Goal: Task Accomplishment & Management: Use online tool/utility

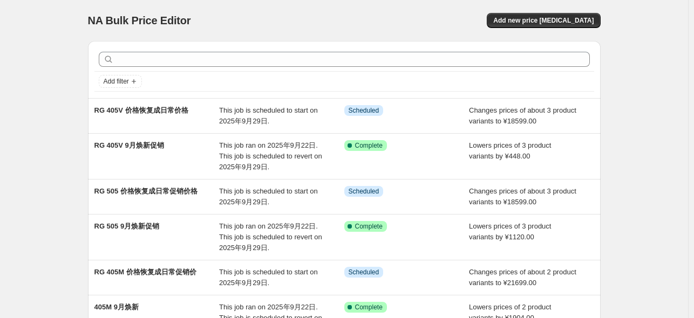
click at [204, 50] on div at bounding box center [344, 59] width 500 height 24
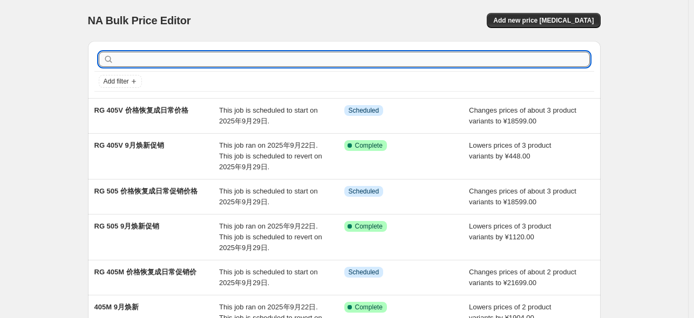
click at [201, 57] on input "text" at bounding box center [353, 59] width 474 height 15
type input "552"
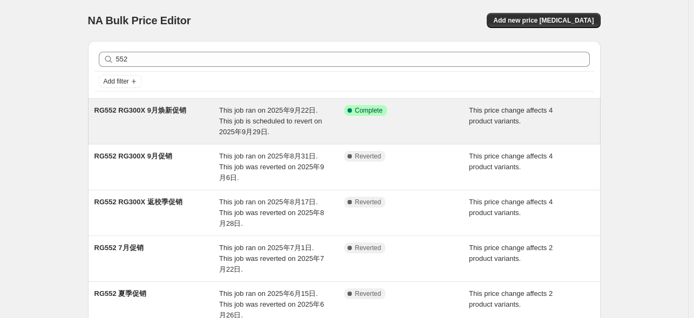
click at [209, 115] on div "RG552 RG300X 9月焕新促销" at bounding box center [156, 121] width 125 height 32
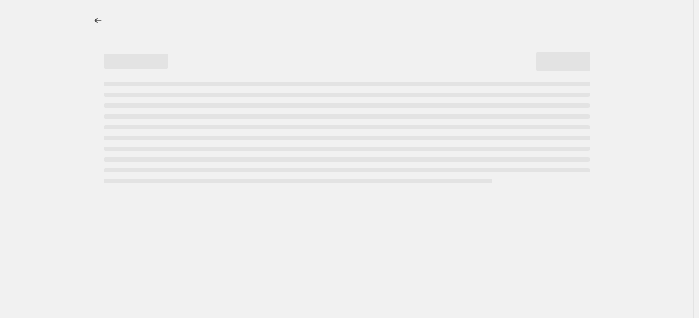
select select "pcap"
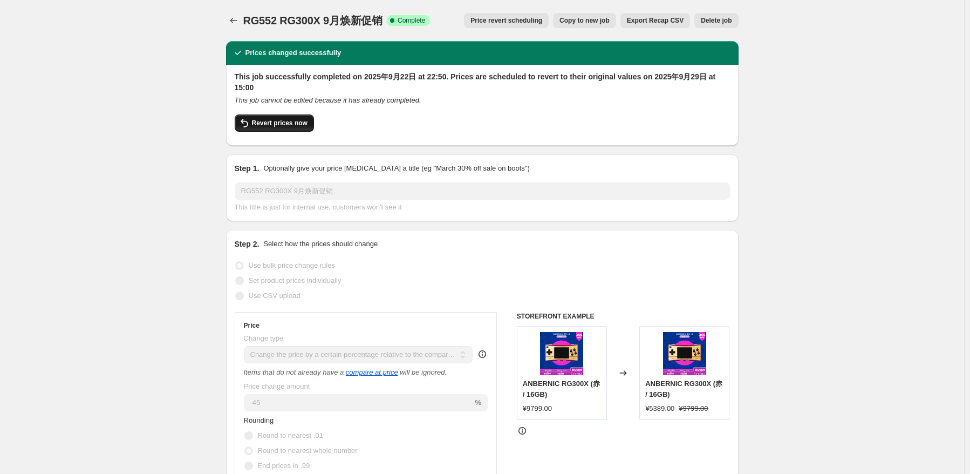
click at [312, 125] on button "Revert prices now" at bounding box center [274, 122] width 79 height 17
checkbox input "false"
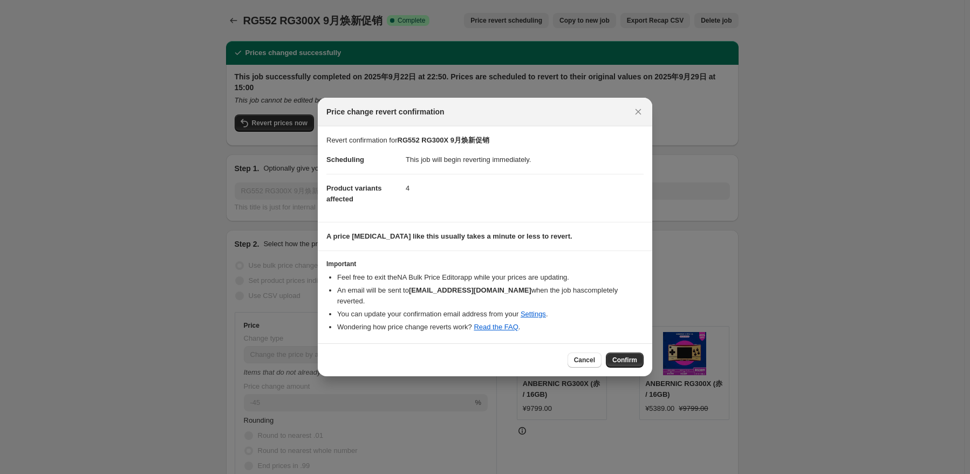
click at [623, 318] on button "Confirm" at bounding box center [625, 359] width 38 height 15
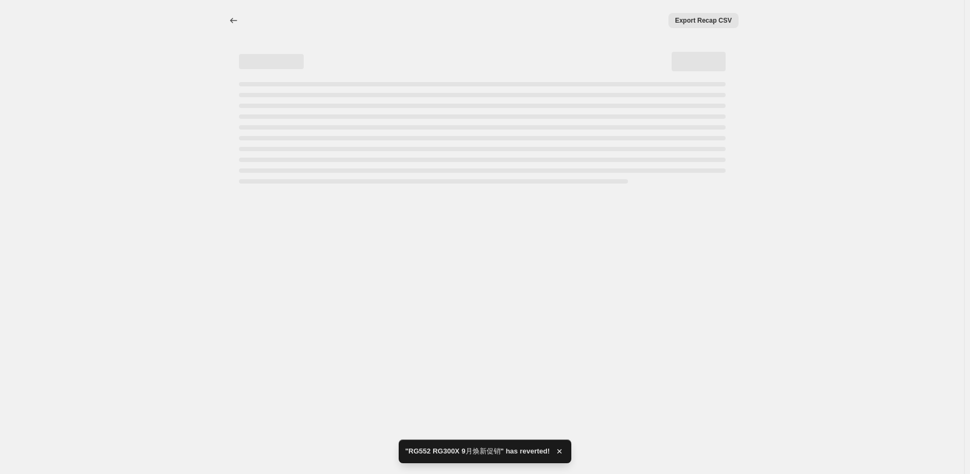
select select "pcap"
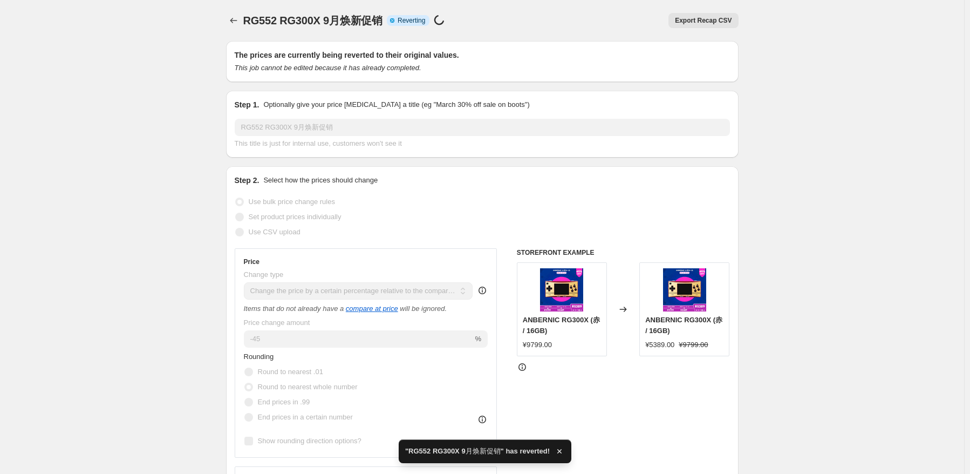
checkbox input "true"
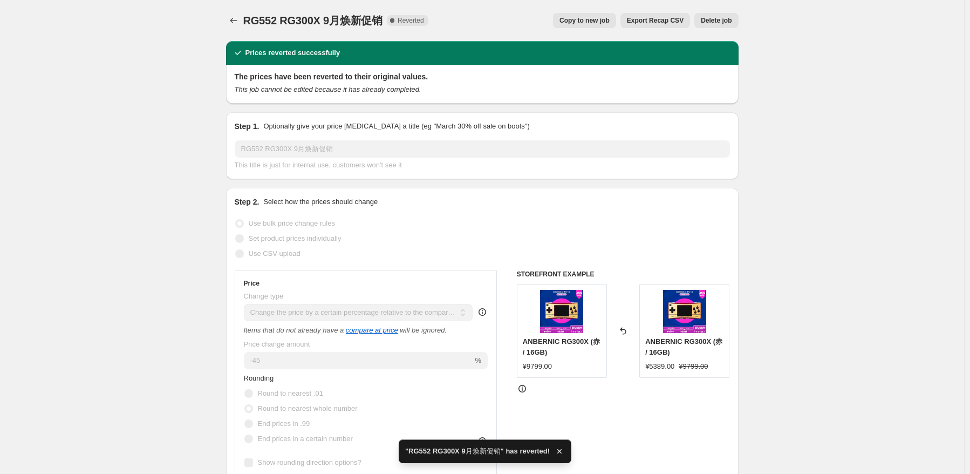
click at [604, 19] on span "Copy to new job" at bounding box center [585, 20] width 50 height 9
select select "pcap"
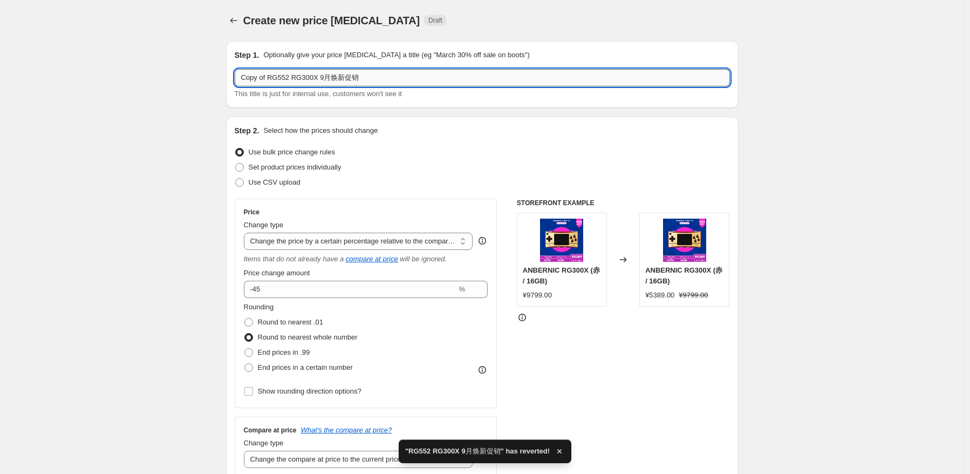
drag, startPoint x: 317, startPoint y: 80, endPoint x: 418, endPoint y: 77, distance: 100.4
click at [418, 77] on input "Copy of RG552 RG300X 9月焕新促销" at bounding box center [482, 77] width 495 height 17
drag, startPoint x: 268, startPoint y: 79, endPoint x: 195, endPoint y: 75, distance: 73.0
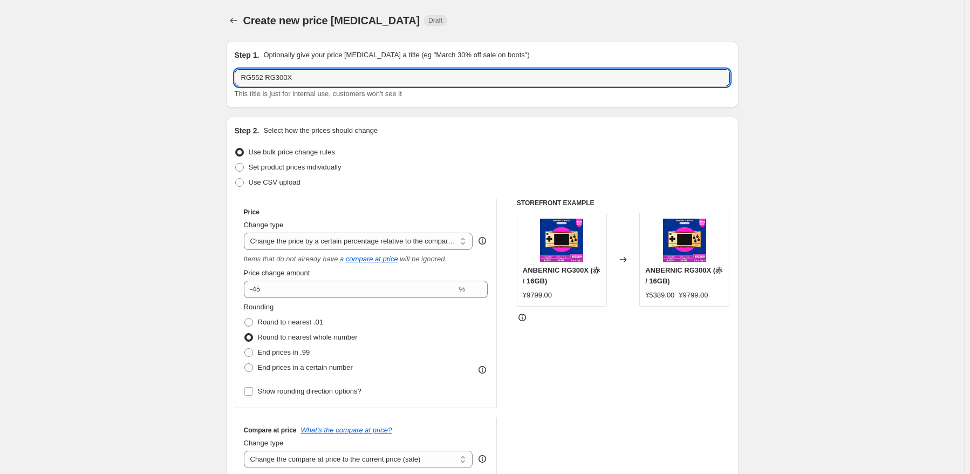
click at [471, 144] on div "Step 2. Select how the prices should change Use bulk price change rules Set pro…" at bounding box center [482, 313] width 495 height 376
click at [344, 81] on input "RG552 RG300X" at bounding box center [482, 77] width 495 height 17
drag, startPoint x: 268, startPoint y: 77, endPoint x: 166, endPoint y: 76, distance: 102.5
type input "RG552 RG300X 9月焕新促销"
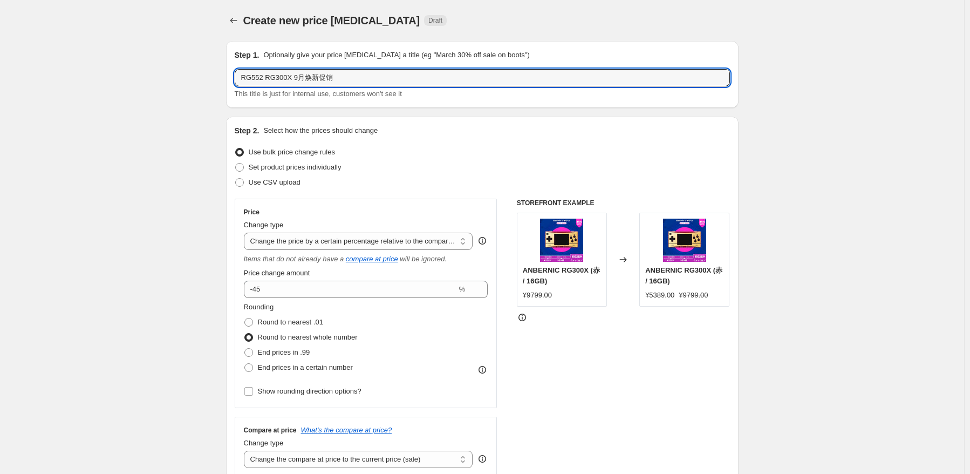
click at [438, 159] on div "Use bulk price change rules" at bounding box center [482, 152] width 495 height 15
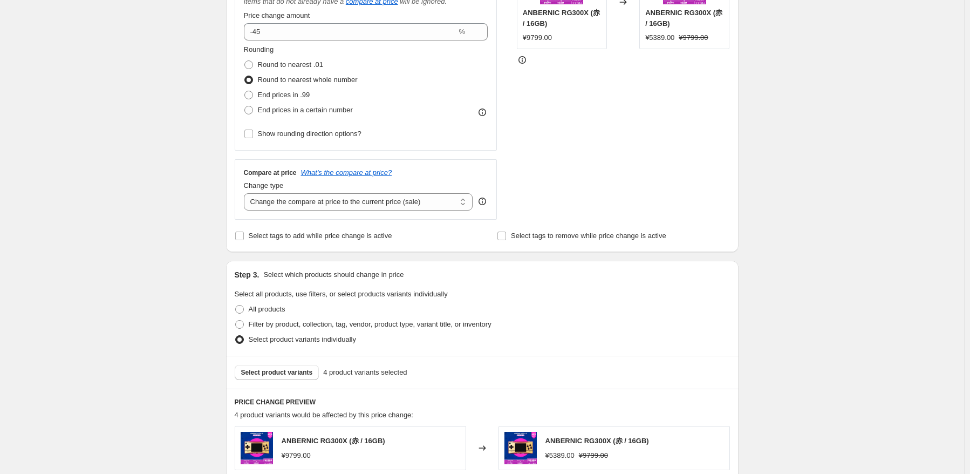
scroll to position [270, 0]
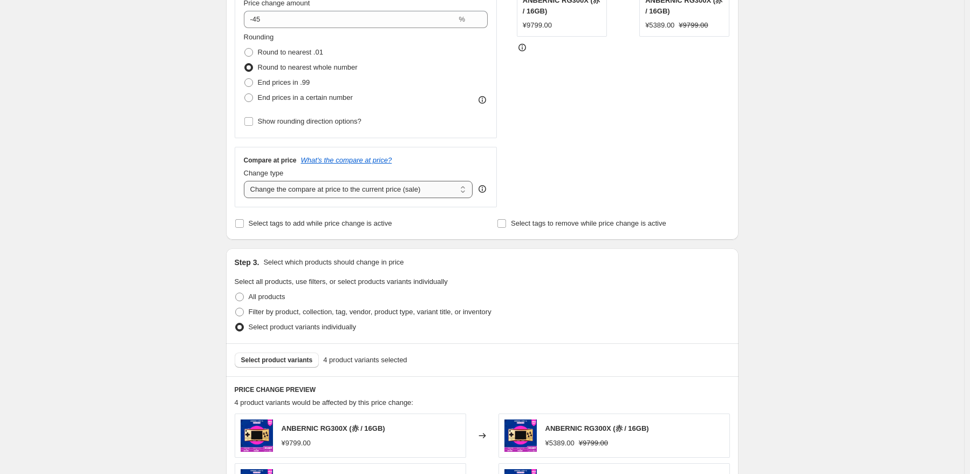
click at [352, 192] on select "Change the compare at price to the current price (sale) Change the compare at p…" at bounding box center [358, 189] width 229 height 17
select select "no_change"
click at [246, 181] on select "Change the compare at price to the current price (sale) Change the compare at p…" at bounding box center [358, 189] width 229 height 17
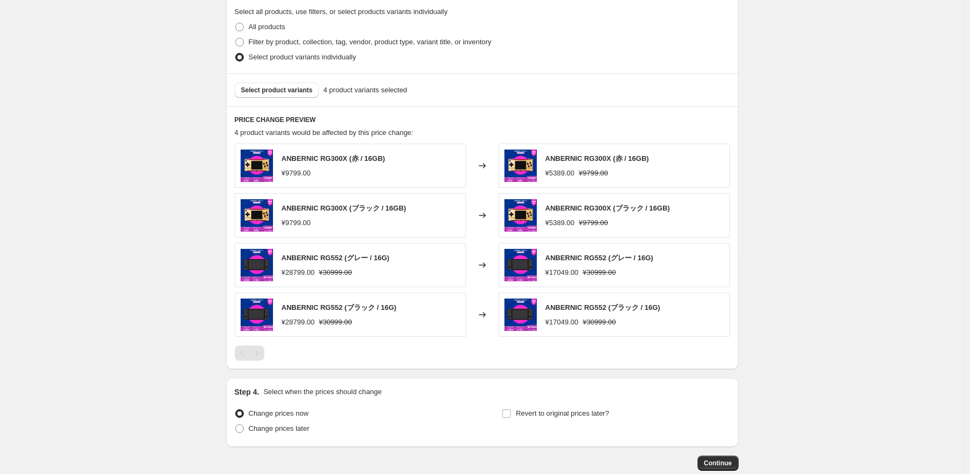
click at [577, 318] on div "Revert to original prices later?" at bounding box center [616, 422] width 228 height 32
click at [579, 318] on span "Revert to original prices later?" at bounding box center [562, 413] width 93 height 11
click at [511, 318] on input "Revert to original prices later?" at bounding box center [506, 413] width 9 height 9
checkbox input "true"
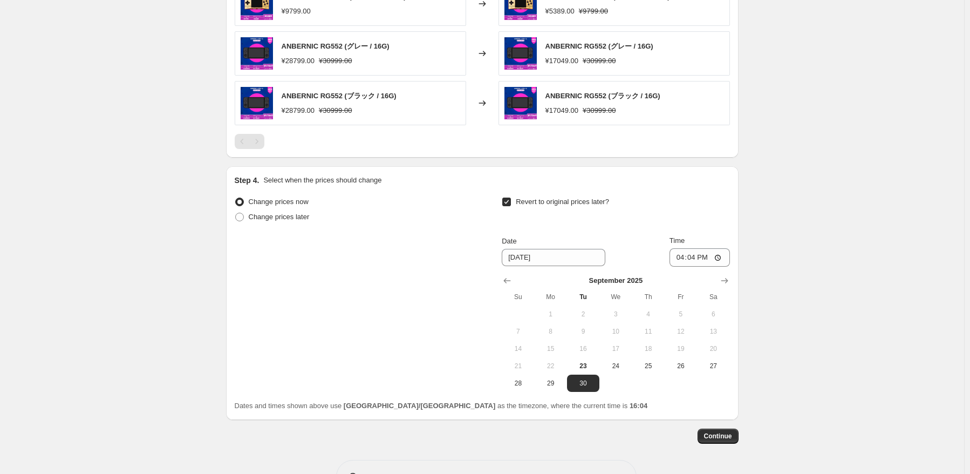
scroll to position [755, 0]
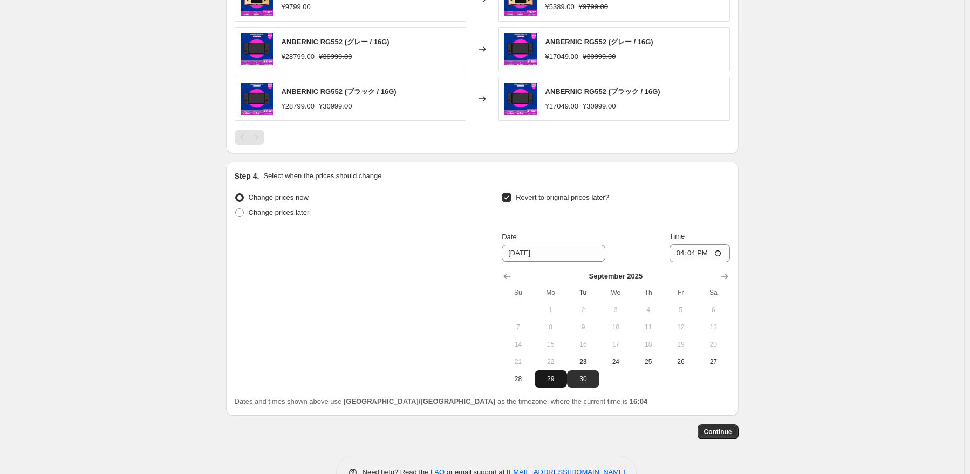
click at [551, 318] on button "29" at bounding box center [551, 378] width 32 height 17
type input "[DATE]"
click at [697, 257] on input "16:04" at bounding box center [700, 253] width 60 height 18
type input "15:00"
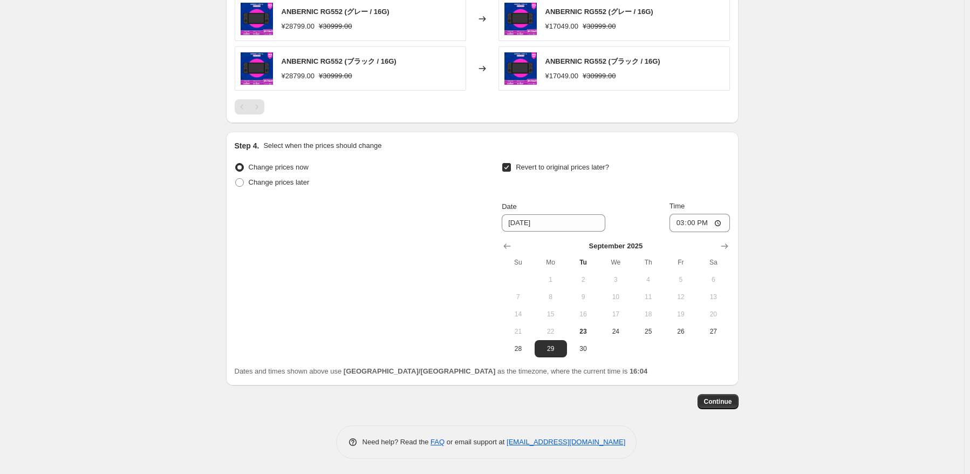
scroll to position [786, 0]
click at [699, 318] on button "Continue" at bounding box center [718, 401] width 41 height 15
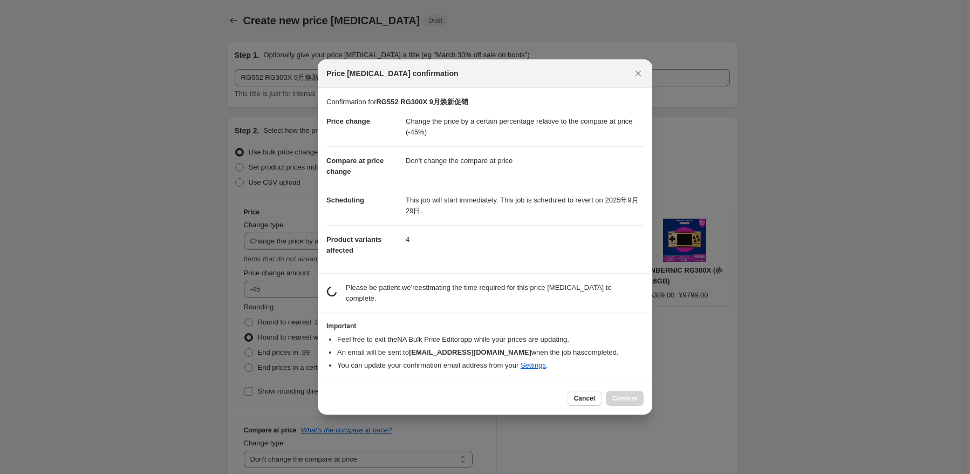
scroll to position [0, 0]
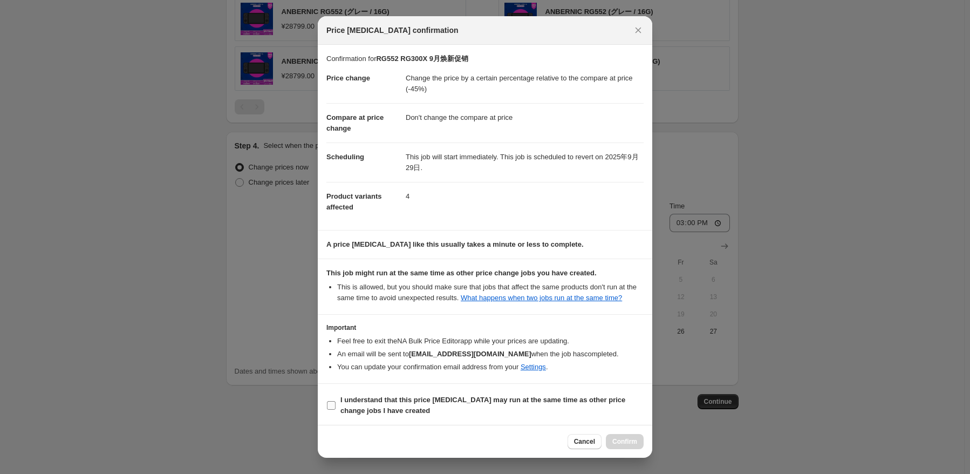
click at [352, 318] on b "I understand that this price [MEDICAL_DATA] may run at the same time as other p…" at bounding box center [482, 404] width 285 height 19
click at [336, 318] on input "I understand that this price [MEDICAL_DATA] may run at the same time as other p…" at bounding box center [331, 405] width 9 height 9
checkbox input "true"
click at [632, 318] on span "Confirm" at bounding box center [624, 441] width 25 height 9
type input "RG552 RG300X 9月焕新促销"
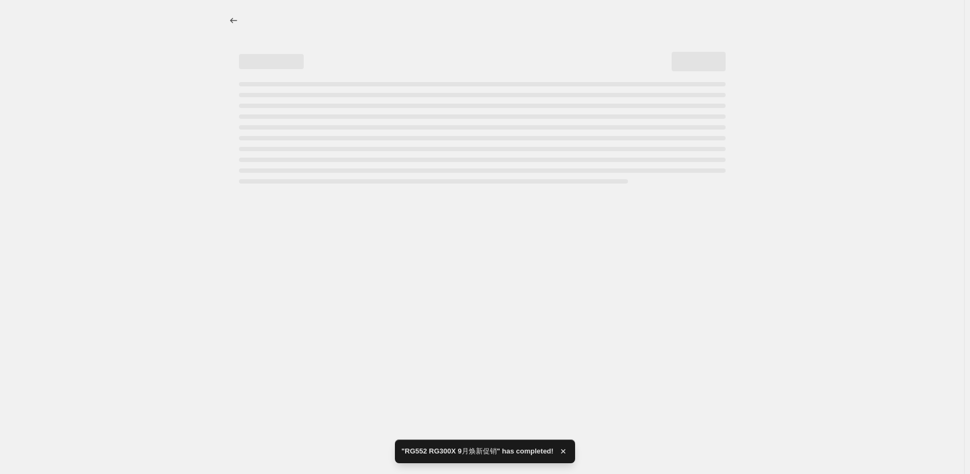
select select "pcap"
select select "no_change"
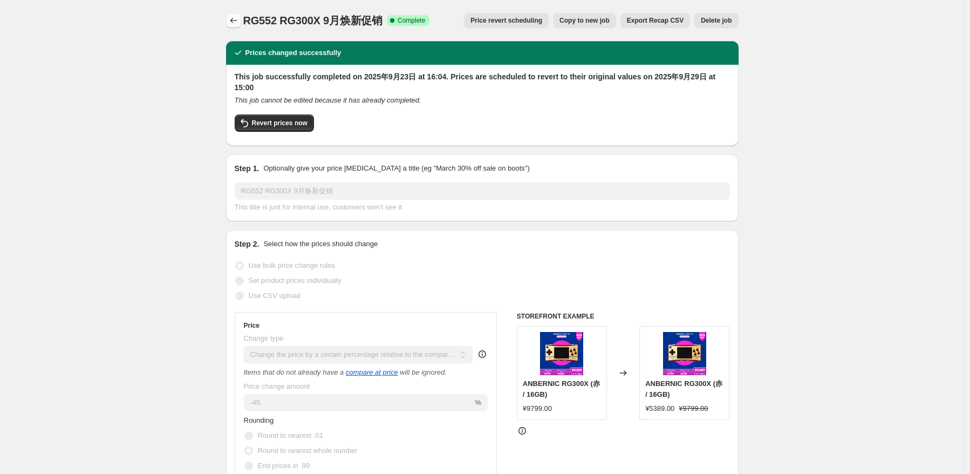
click at [237, 21] on icon "Price change jobs" at bounding box center [233, 20] width 11 height 11
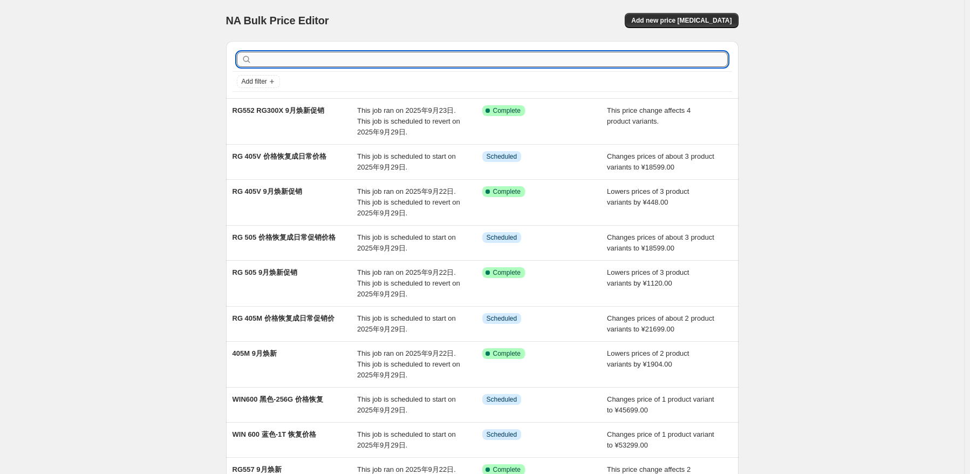
click at [406, 56] on input "text" at bounding box center [491, 59] width 474 height 15
type input "552"
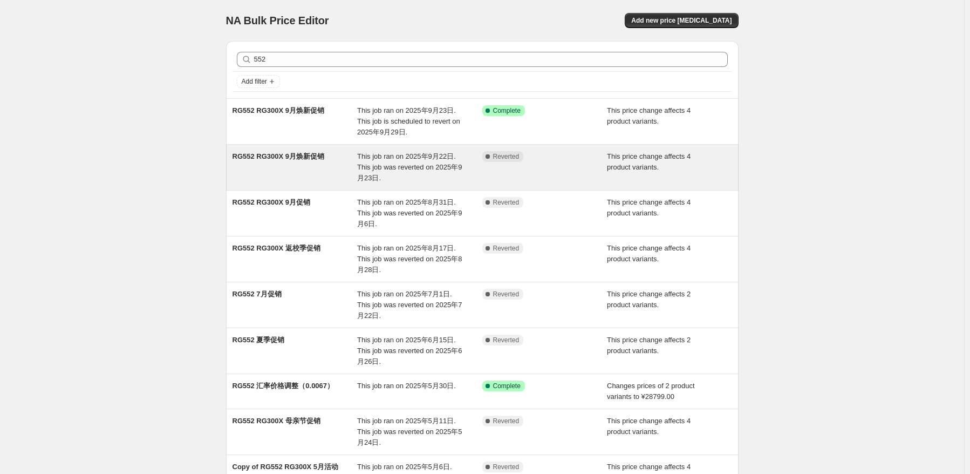
click at [327, 176] on div "RG552 RG300X 9月焕新促销" at bounding box center [295, 167] width 125 height 32
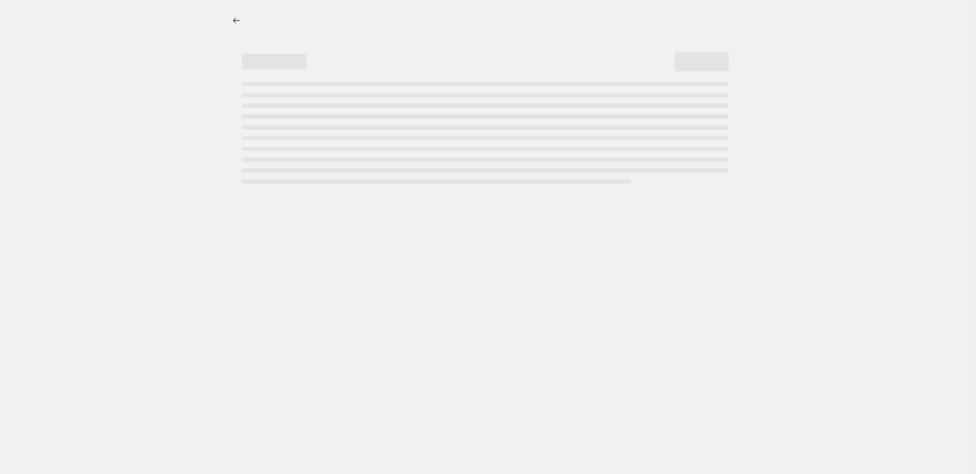
select select "pcap"
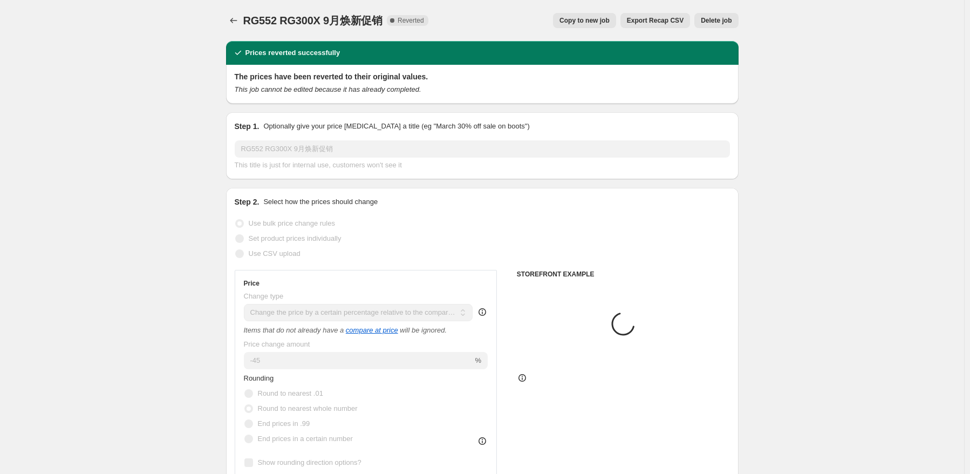
click at [699, 24] on span "Delete job" at bounding box center [716, 20] width 31 height 9
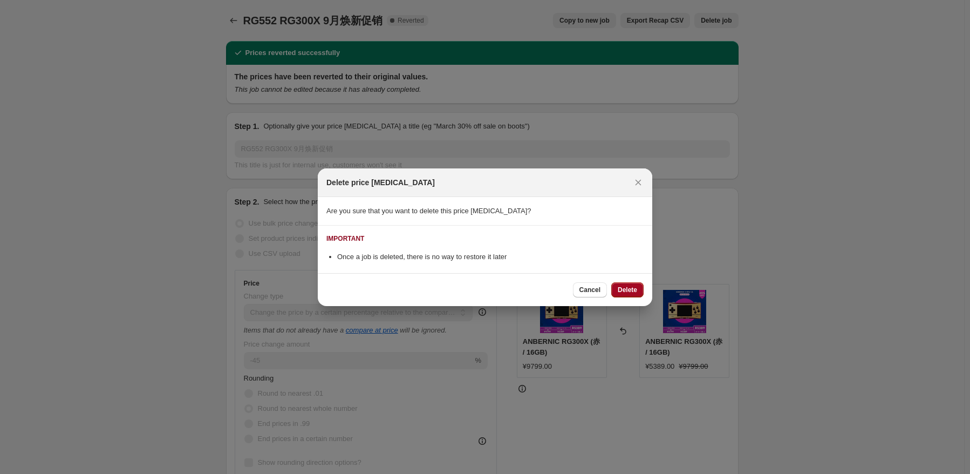
click at [628, 289] on span "Delete" at bounding box center [627, 289] width 19 height 9
